Goal: Task Accomplishment & Management: Manage account settings

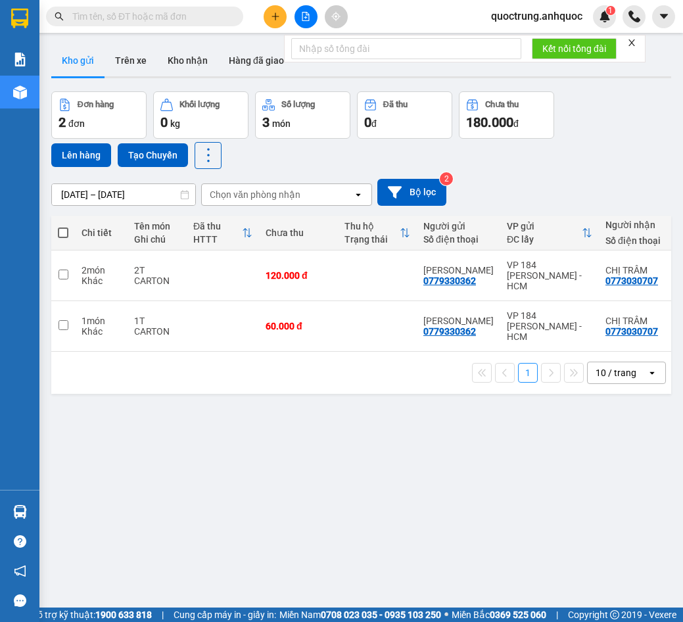
click at [635, 40] on icon "close" at bounding box center [631, 42] width 7 height 7
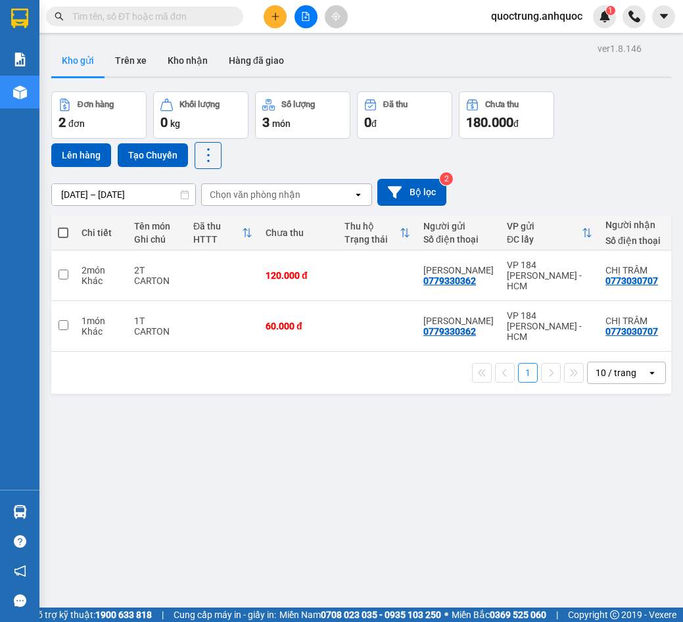
click at [653, 16] on button at bounding box center [663, 16] width 23 height 23
click at [503, 20] on span "quoctrung.anhquoc" at bounding box center [537, 16] width 112 height 16
click at [514, 44] on span "Đăng xuất" at bounding box center [542, 41] width 86 height 14
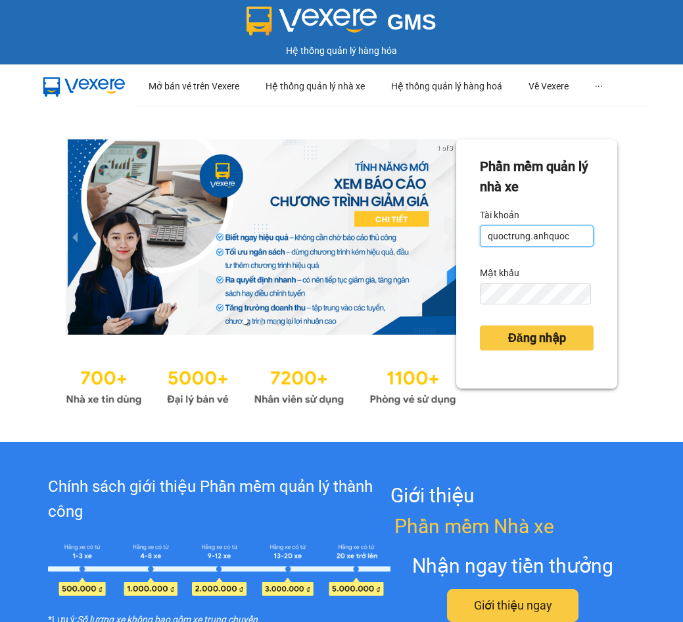
click at [565, 236] on input "quoctrung.anhquoc" at bounding box center [537, 235] width 114 height 21
type input "minhnhut.anhquoc"
click at [545, 337] on span "Đăng nhập" at bounding box center [537, 338] width 58 height 18
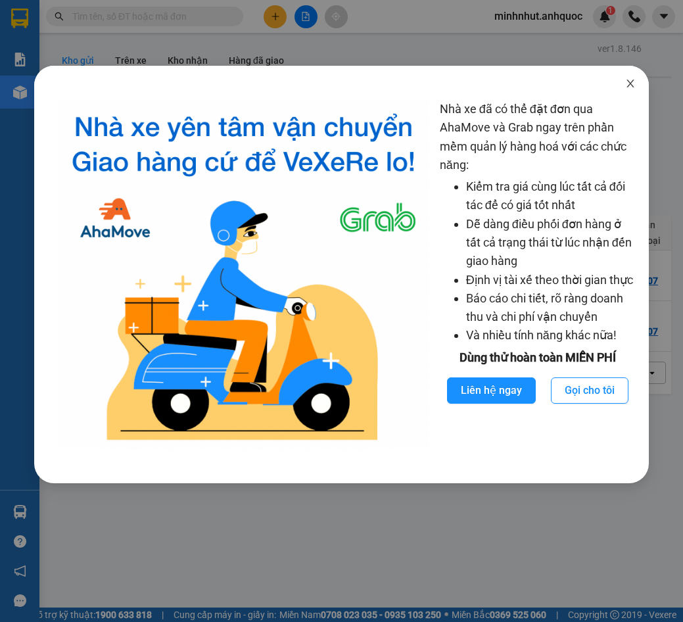
click at [626, 85] on icon "close" at bounding box center [630, 83] width 11 height 11
